Goal: Information Seeking & Learning: Learn about a topic

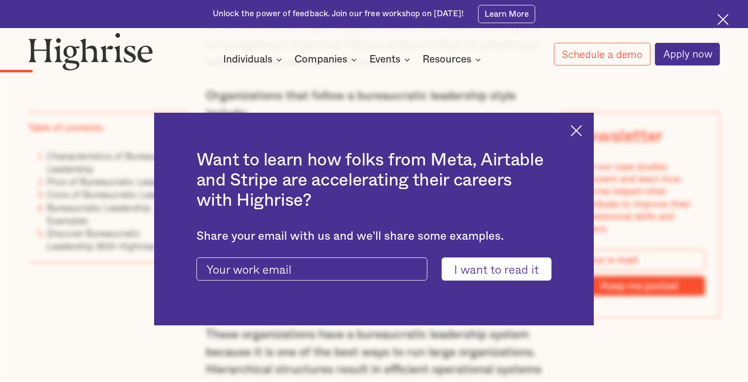
scroll to position [919, 0]
click at [582, 127] on img at bounding box center [576, 130] width 11 height 11
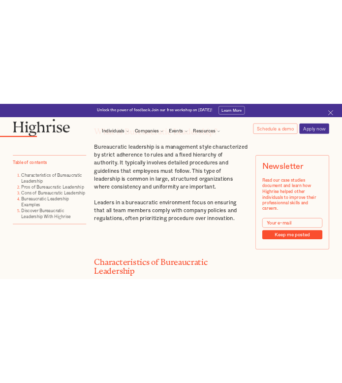
scroll to position [1430, 0]
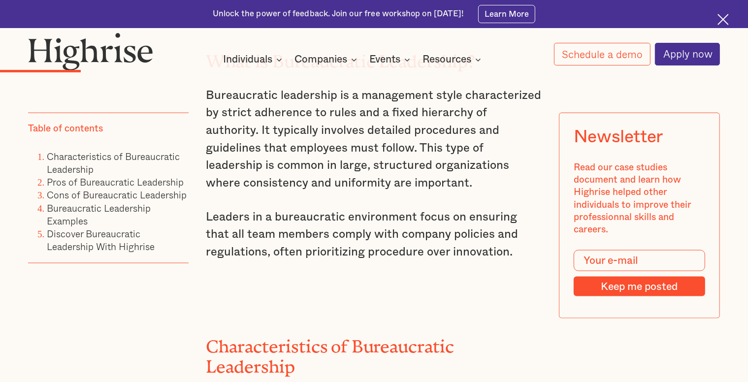
click at [288, 149] on p "Bureaucratic leadership is a management style characterized by strict adherence…" at bounding box center [374, 139] width 336 height 105
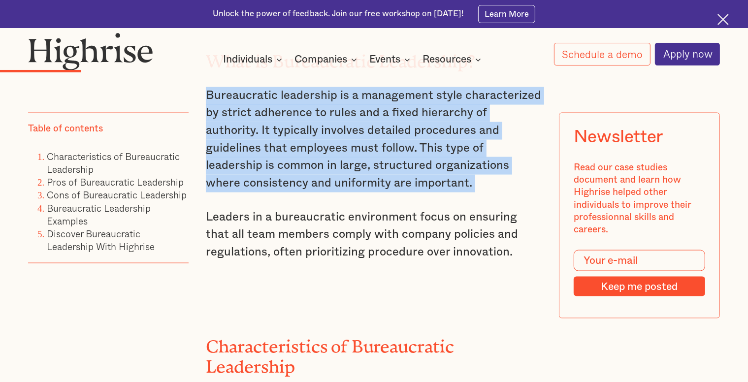
click at [288, 149] on p "Bureaucratic leadership is a management style characterized by strict adherence…" at bounding box center [374, 139] width 336 height 105
copy p "Bureaucratic leadership is a management style characterized by strict adherence…"
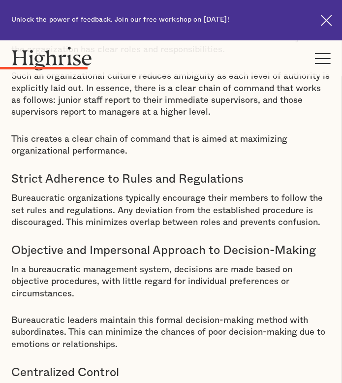
click at [153, 221] on p "Bureaucratic organizations typically encourage their members to follow the set …" at bounding box center [171, 211] width 320 height 36
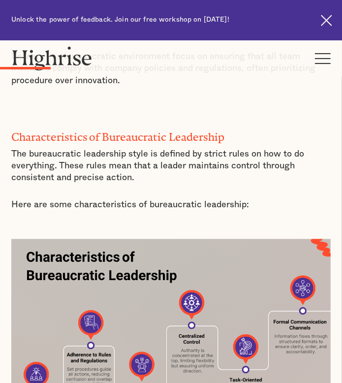
scroll to position [938, 0]
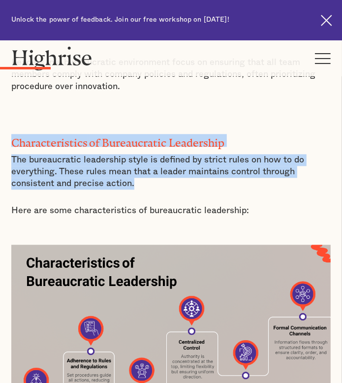
drag, startPoint x: 138, startPoint y: 189, endPoint x: 10, endPoint y: 136, distance: 138.3
copy div "Characteristics of Bureaucratic Leadership The bureaucratic leadership style is…"
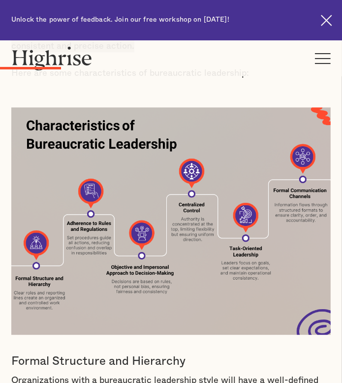
scroll to position [1076, 0]
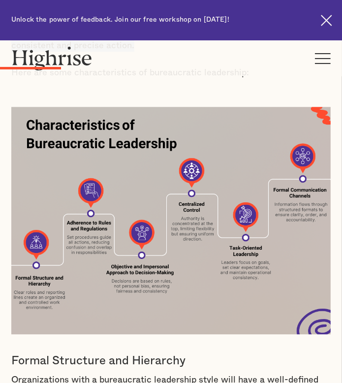
click at [256, 286] on img at bounding box center [171, 221] width 320 height 228
drag, startPoint x: 154, startPoint y: 0, endPoint x: 97, endPoint y: 140, distance: 150.9
click at [97, 140] on img at bounding box center [171, 221] width 320 height 228
